Goal: Transaction & Acquisition: Purchase product/service

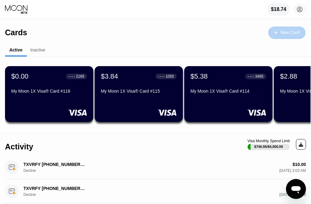
click at [295, 30] on div "New Card" at bounding box center [290, 32] width 19 height 5
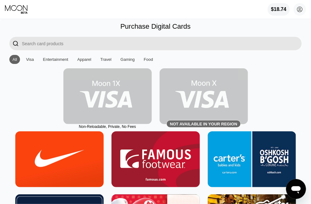
click at [103, 100] on img at bounding box center [107, 96] width 88 height 56
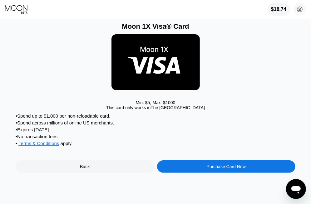
click at [210, 168] on div "Purchase Card Now" at bounding box center [226, 166] width 39 height 5
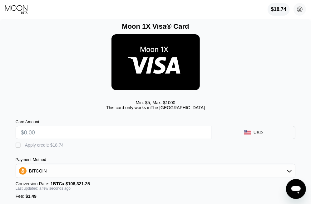
click at [97, 129] on input "text" at bounding box center [113, 133] width 185 height 12
type input "$4"
type input "0.00005069"
type input "$40"
type input "0.00038303"
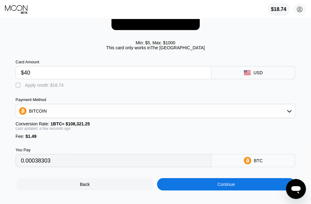
scroll to position [67, 0]
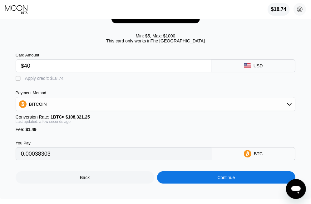
type input "$40"
click at [95, 97] on div "Payment Method BITCOIN" at bounding box center [156, 101] width 280 height 21
click at [95, 102] on div "BITCOIN" at bounding box center [155, 104] width 279 height 12
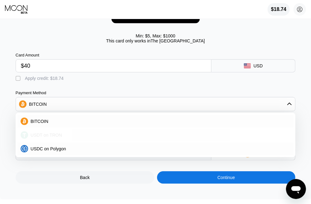
click at [77, 136] on div "USDT on TRON" at bounding box center [159, 135] width 262 height 5
type input "41.91"
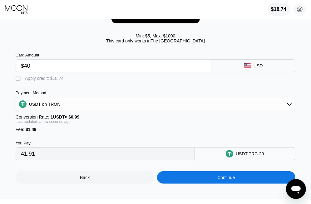
click at [72, 151] on input "41.91" at bounding box center [105, 154] width 169 height 12
click at [198, 182] on div "Continue" at bounding box center [226, 178] width 139 height 12
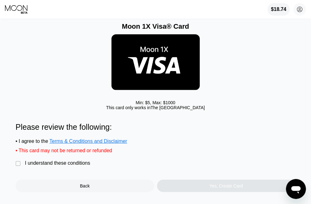
click at [67, 167] on div " I understand these conditions" at bounding box center [55, 164] width 78 height 7
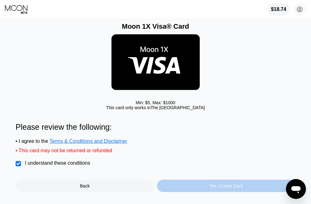
click at [223, 188] on div "Yes, Create Card" at bounding box center [226, 186] width 33 height 5
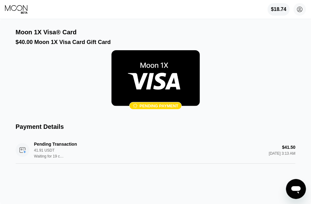
click at [117, 28] on div "Moon 1X Visa® Card $40.00 Moon 1X Visa Card Gift Card  Pending payment Payment…" at bounding box center [155, 111] width 311 height 185
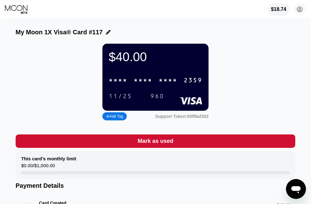
click at [20, 9] on icon at bounding box center [16, 9] width 23 height 9
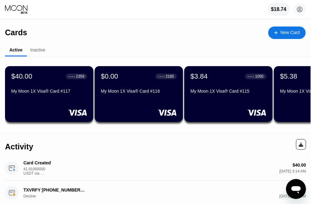
click at [61, 97] on div "$40.00 ● ● ● ● 2359 My Moon 1X Visa® Card #117" at bounding box center [49, 94] width 88 height 56
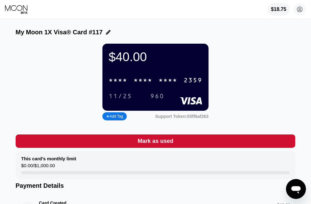
click at [159, 78] on div "* * * *" at bounding box center [168, 80] width 19 height 7
